Goal: Task Accomplishment & Management: Manage account settings

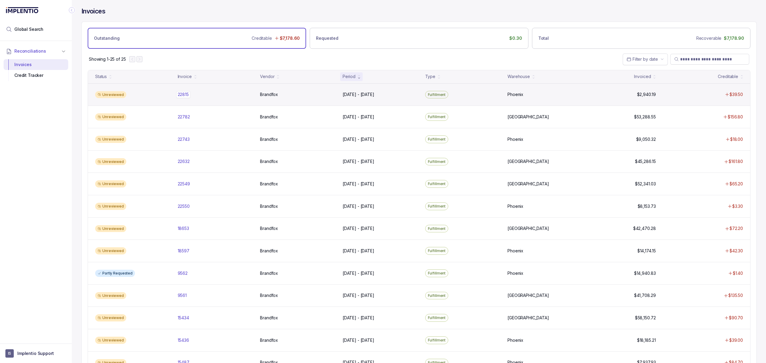
click at [187, 95] on p "22815" at bounding box center [183, 94] width 14 height 7
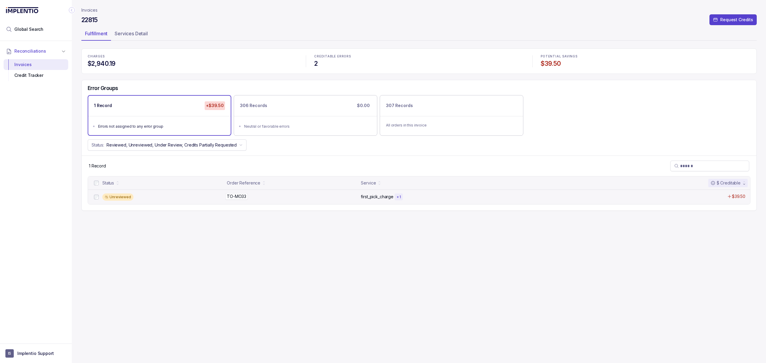
click at [239, 200] on p "TO-MO33" at bounding box center [236, 196] width 22 height 7
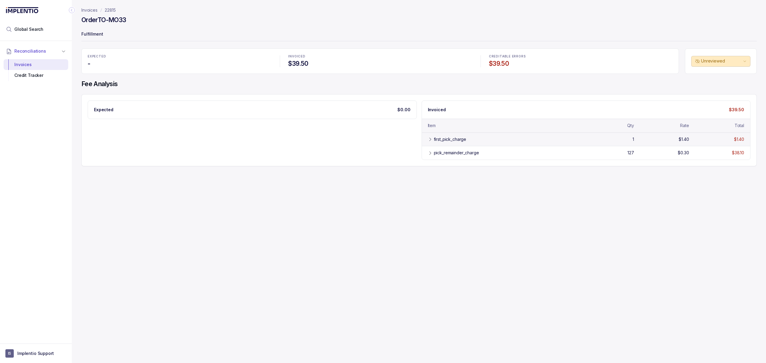
click at [446, 139] on div "first_pick_charge" at bounding box center [450, 139] width 33 height 6
click at [441, 166] on div "pick_remainder_charge" at bounding box center [456, 167] width 45 height 6
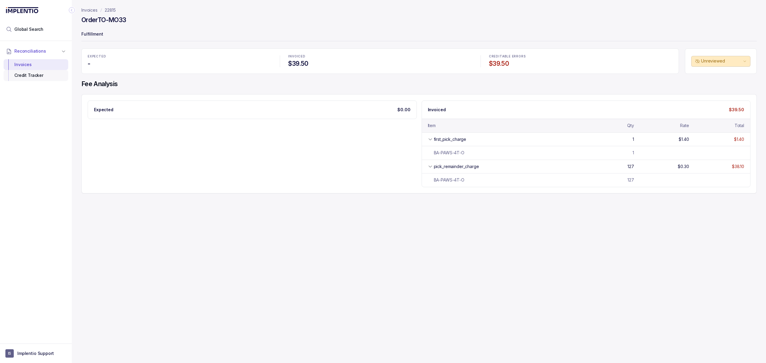
click at [34, 78] on div "Credit Tracker" at bounding box center [35, 75] width 55 height 11
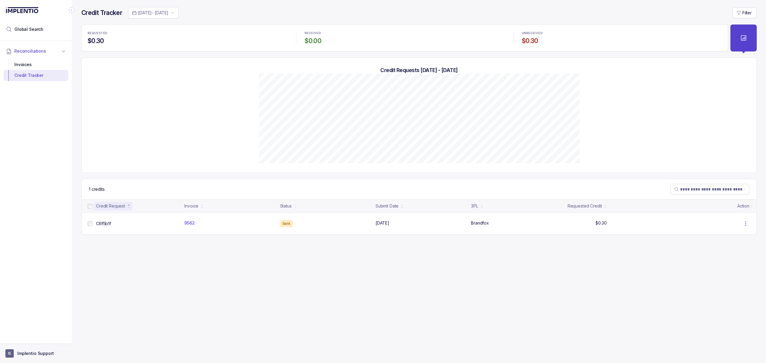
click at [37, 354] on p "Implentio Support" at bounding box center [35, 354] width 36 height 6
click at [40, 339] on p "Logout" at bounding box center [40, 340] width 50 height 6
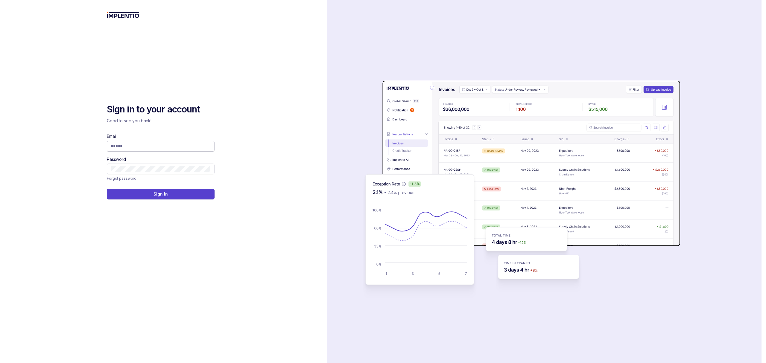
click at [143, 148] on input "Email" at bounding box center [161, 146] width 100 height 6
type input "**********"
